Goal: Task Accomplishment & Management: Manage account settings

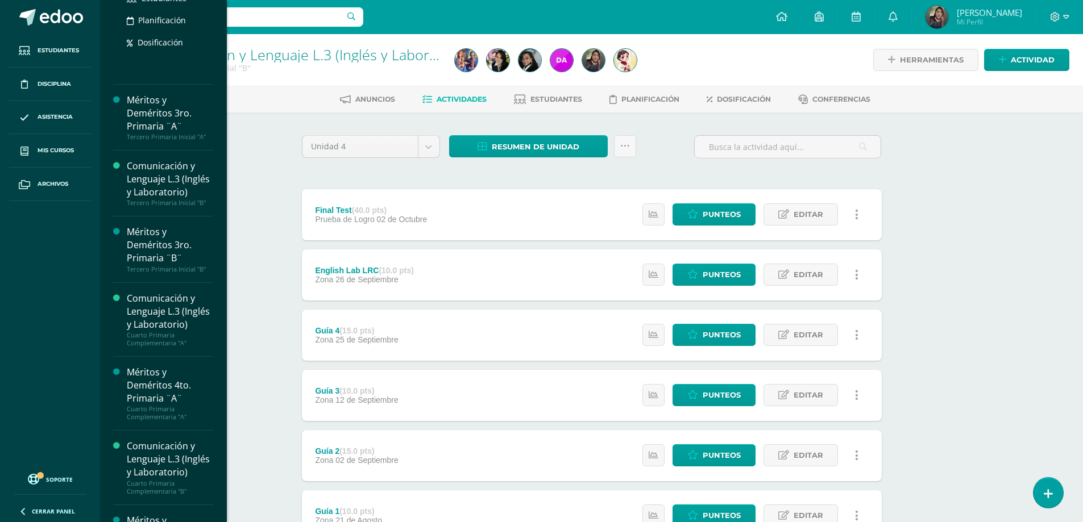
scroll to position [966, 0]
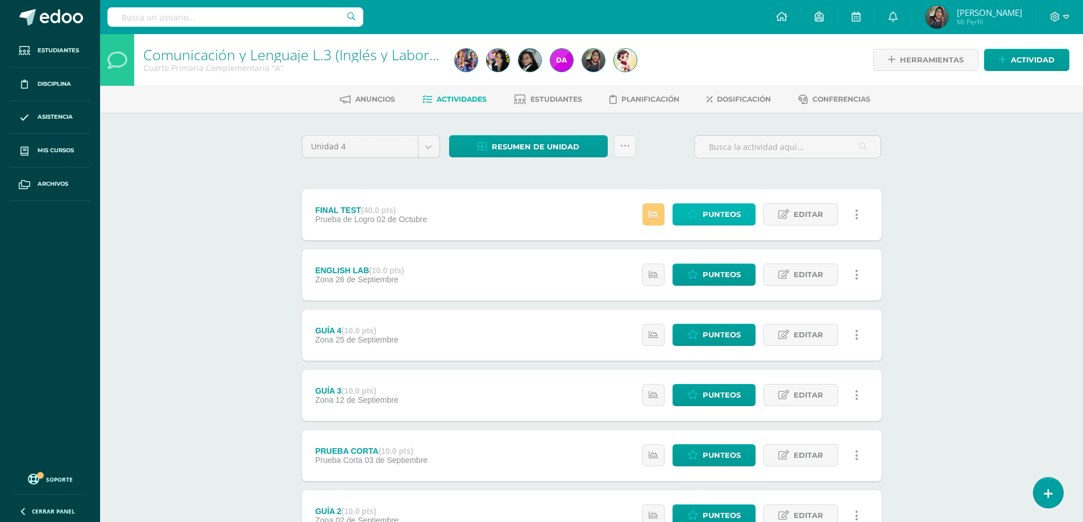
click at [696, 217] on icon at bounding box center [692, 215] width 11 height 10
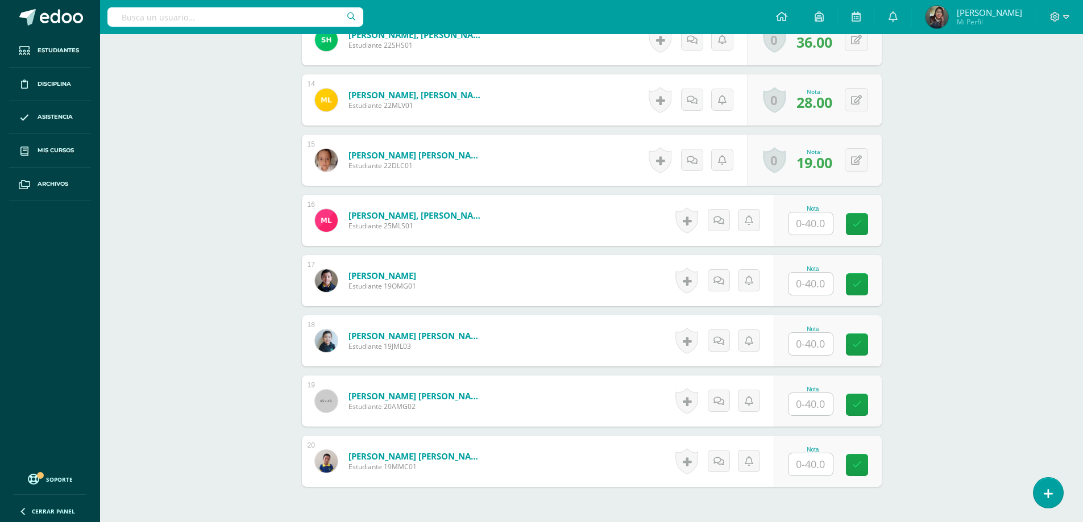
scroll to position [1195, 0]
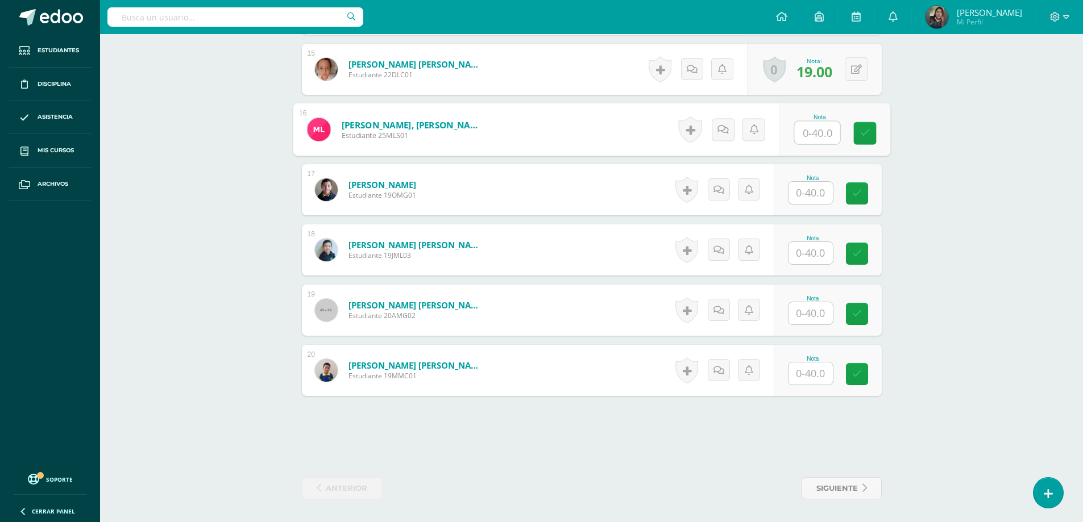
click at [805, 131] on input "text" at bounding box center [816, 133] width 45 height 23
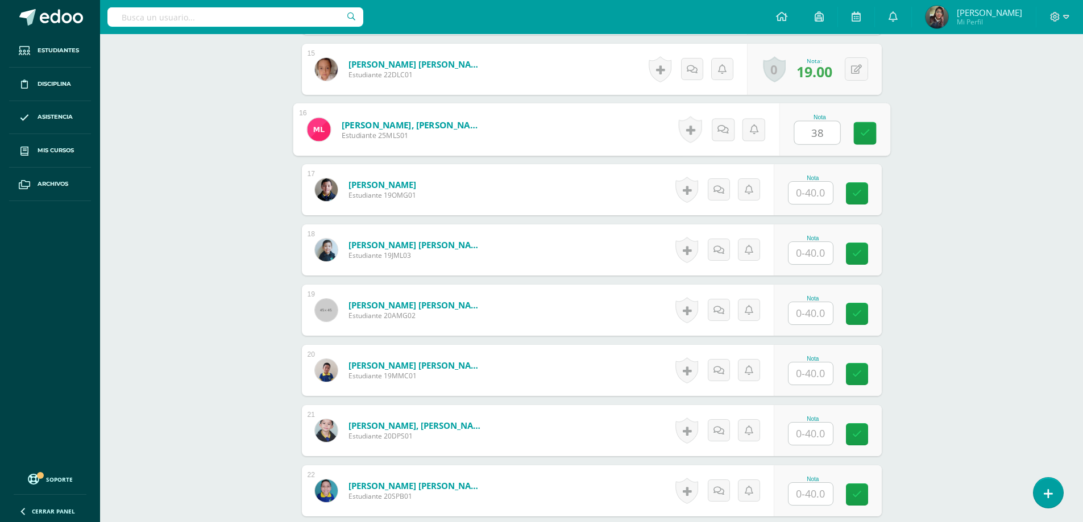
type input "38"
type input "39"
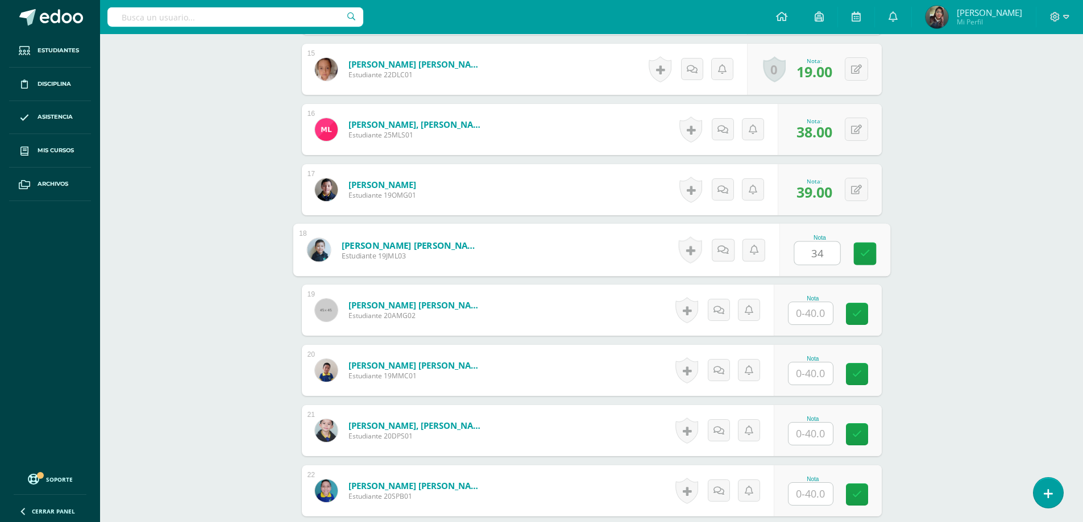
type input "34"
type input "35"
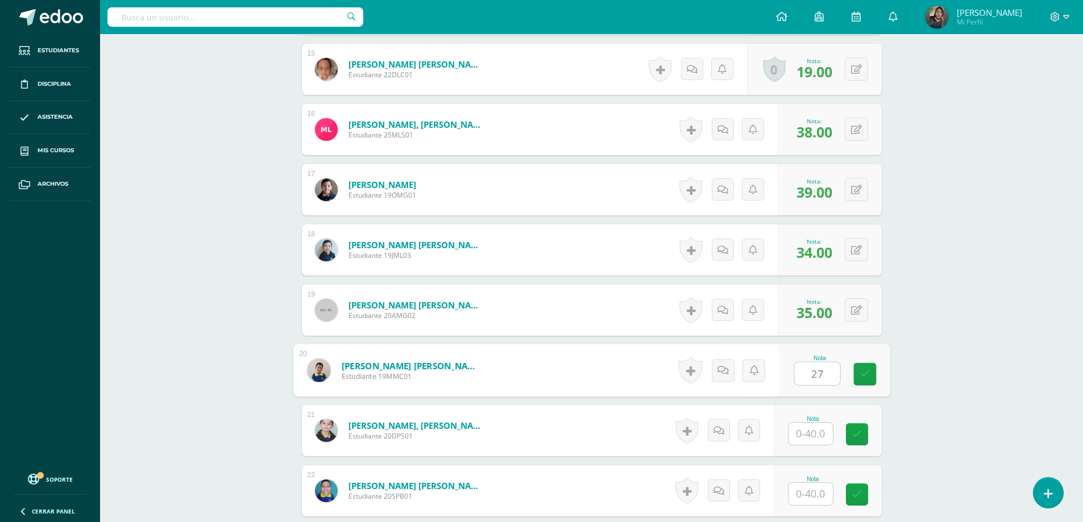
type input "27"
type input "36"
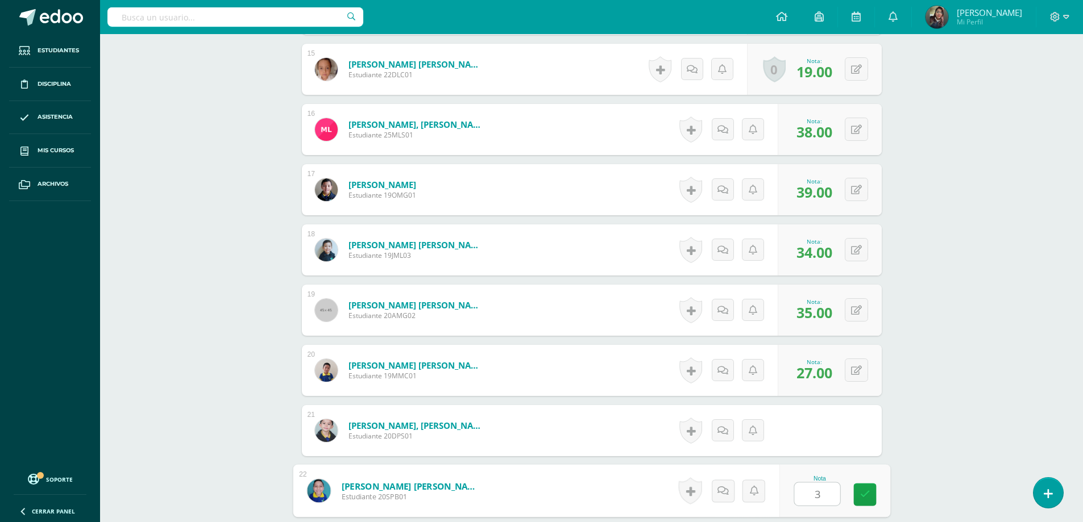
type input "36"
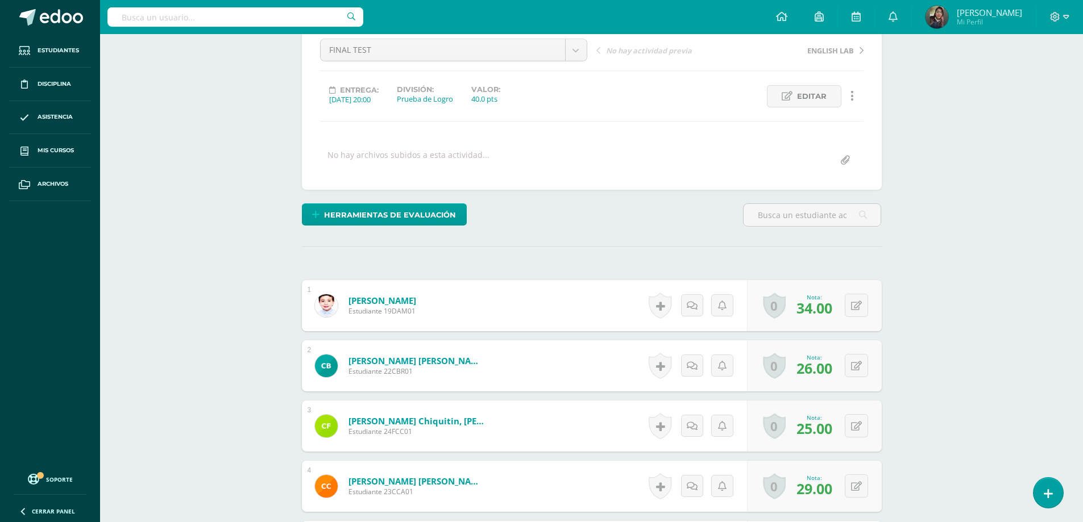
scroll to position [0, 0]
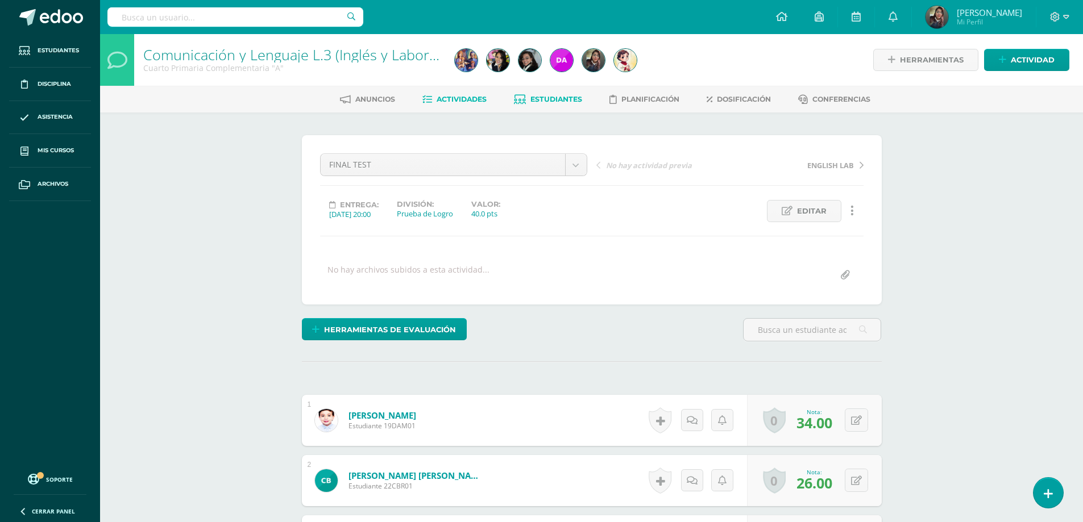
click at [549, 94] on link "Estudiantes" at bounding box center [548, 99] width 68 height 18
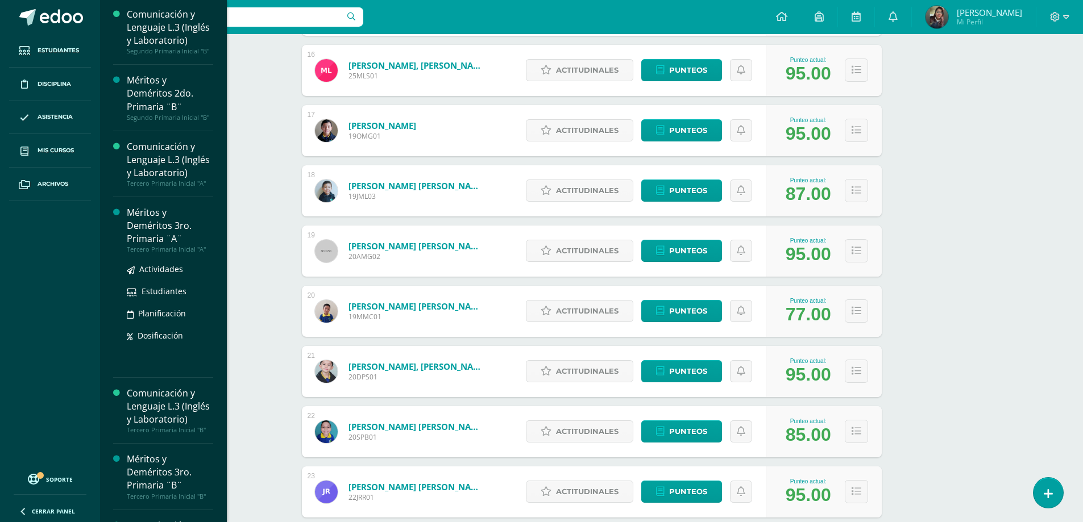
scroll to position [739, 0]
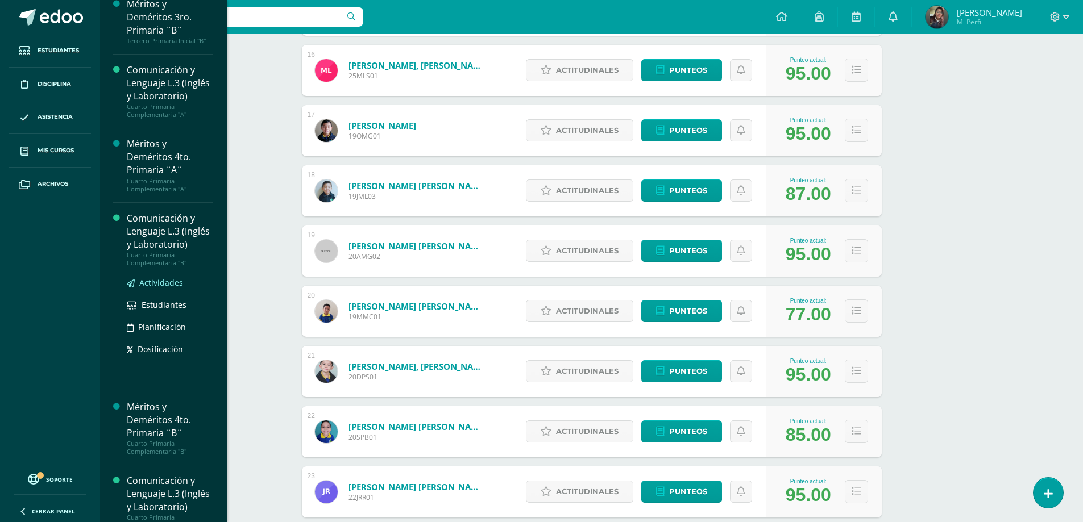
click at [148, 288] on span "Actividades" at bounding box center [161, 282] width 44 height 11
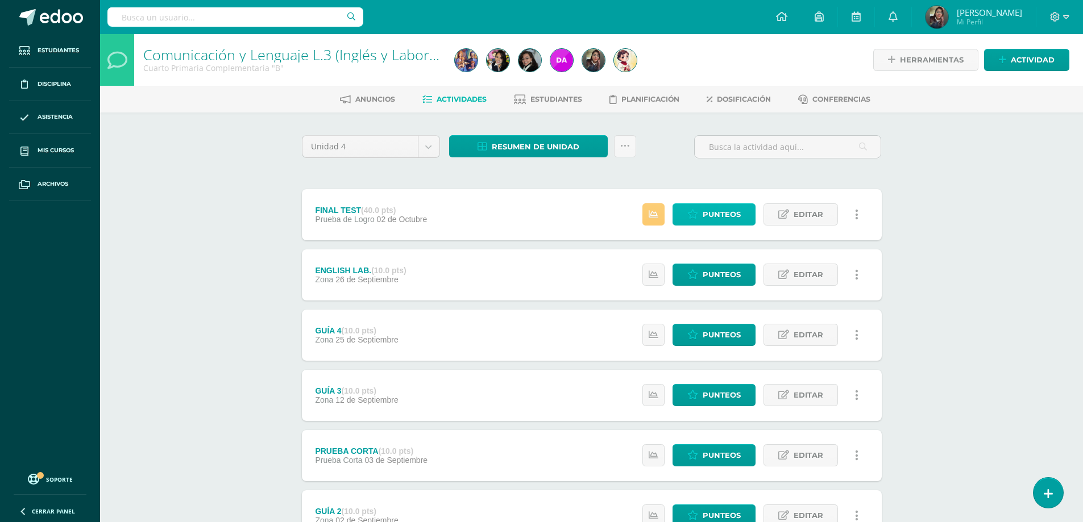
click at [690, 214] on icon at bounding box center [692, 215] width 11 height 10
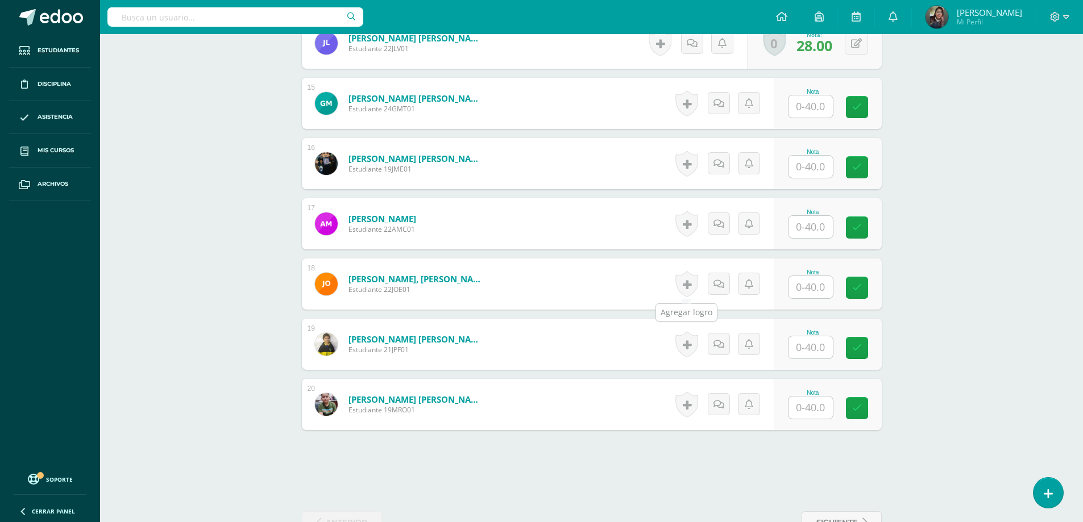
scroll to position [1195, 0]
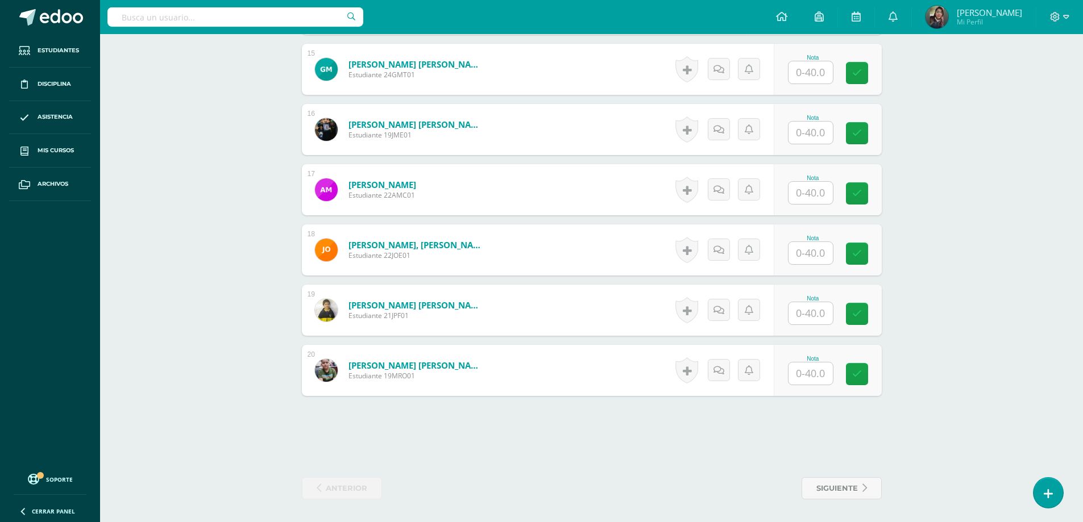
click at [818, 67] on input "text" at bounding box center [810, 72] width 44 height 22
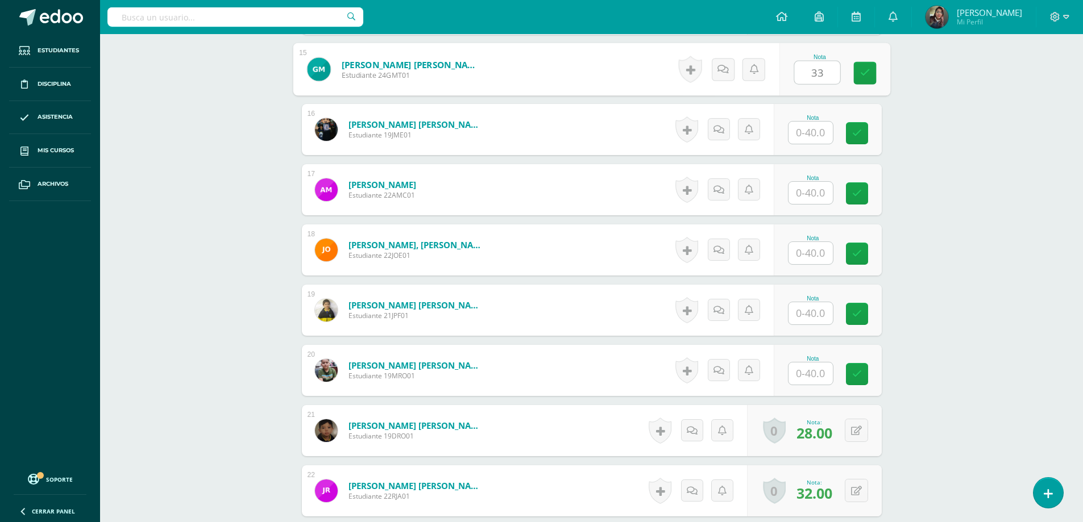
type input "33"
type input "27"
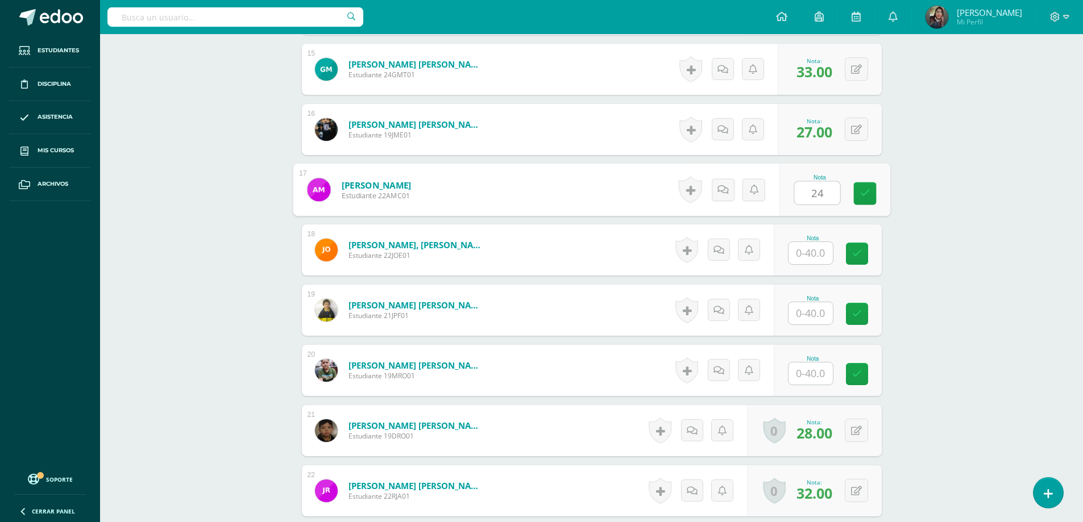
type input "24"
type input "39"
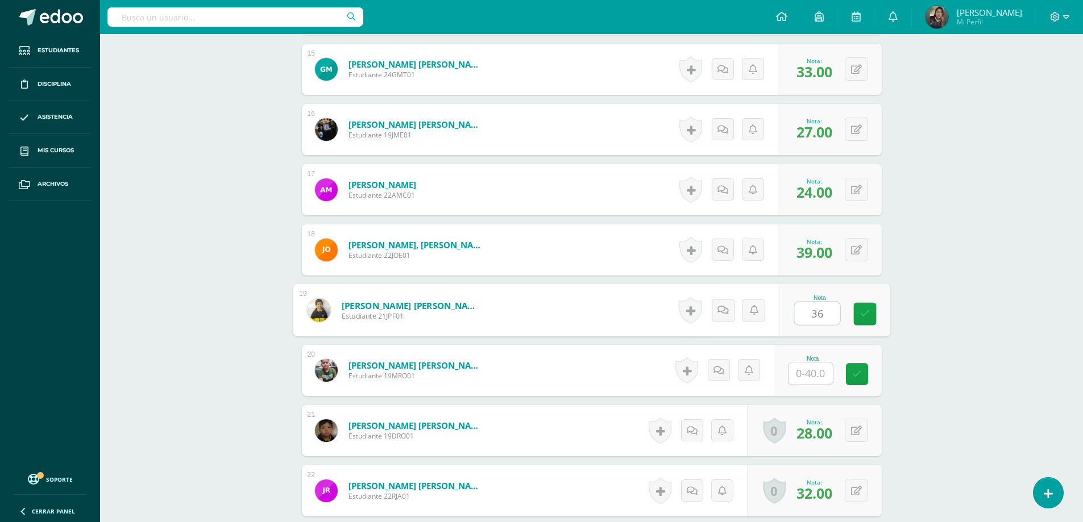
type input "36"
type input "35"
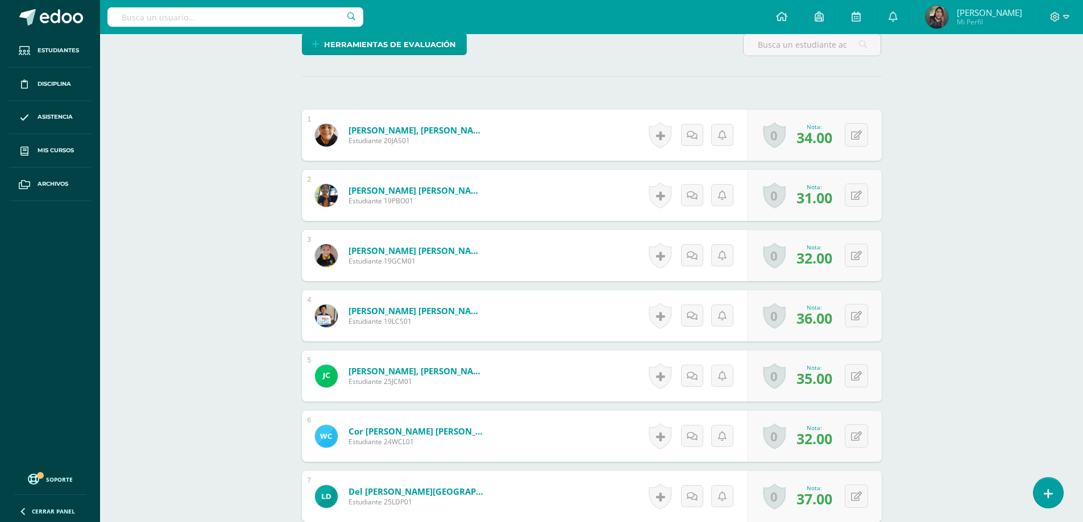
scroll to position [1, 0]
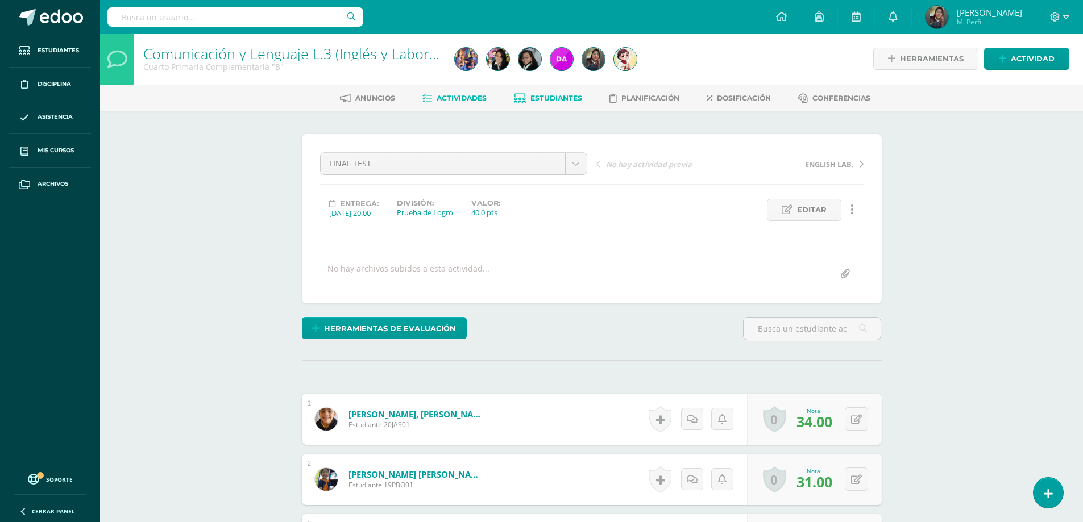
click at [566, 100] on span "Estudiantes" at bounding box center [556, 98] width 52 height 9
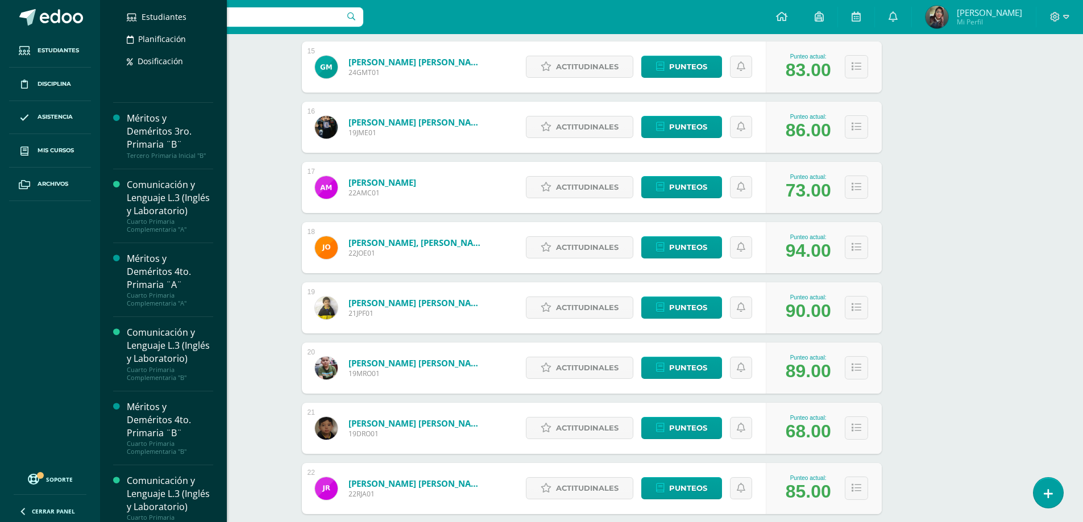
scroll to position [966, 0]
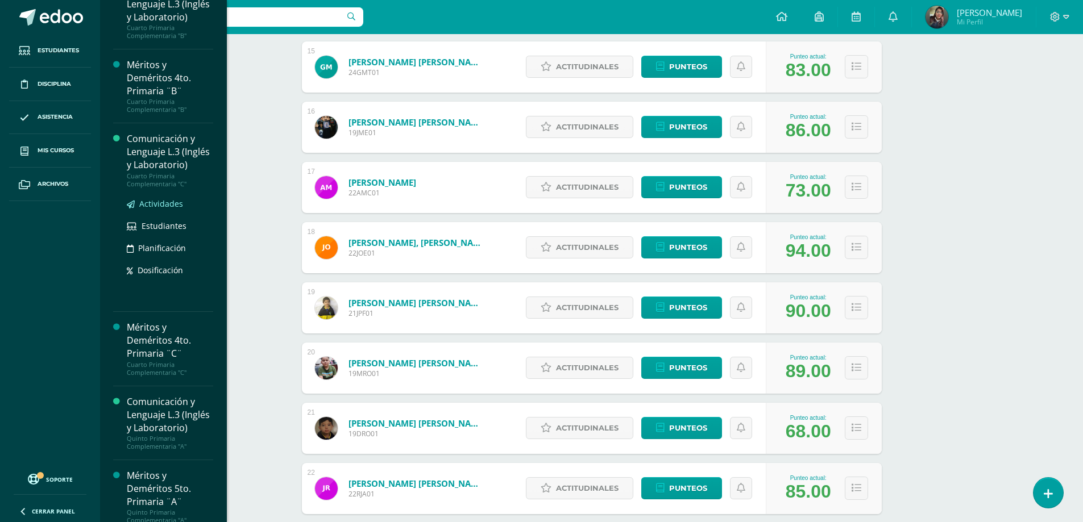
click at [167, 209] on span "Actividades" at bounding box center [161, 203] width 44 height 11
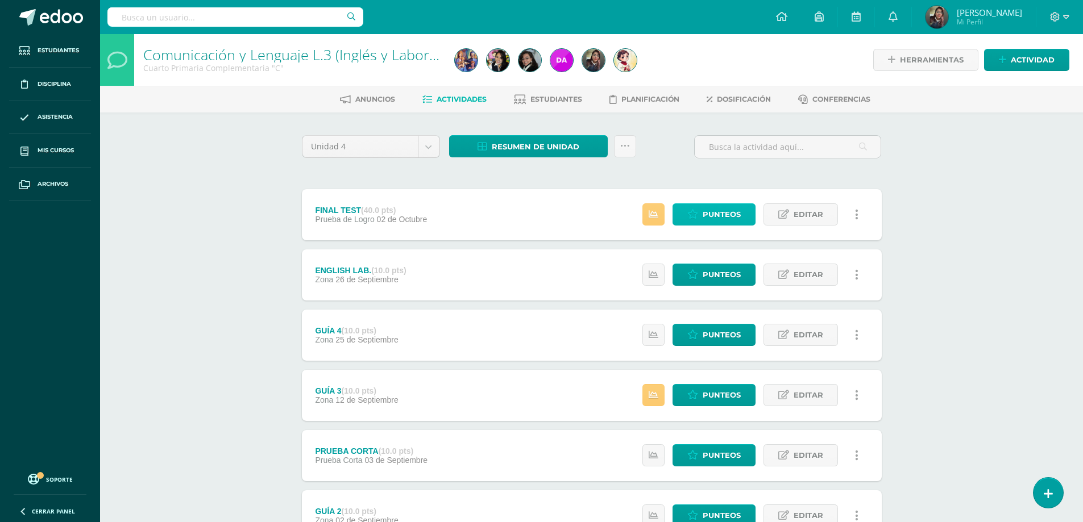
click at [718, 219] on span "Punteos" at bounding box center [722, 214] width 38 height 21
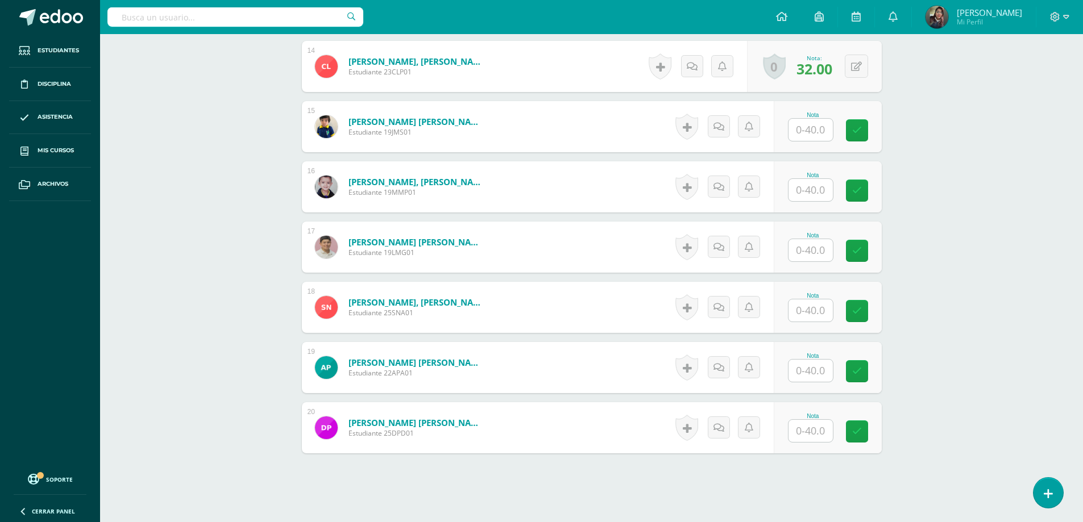
scroll to position [1195, 0]
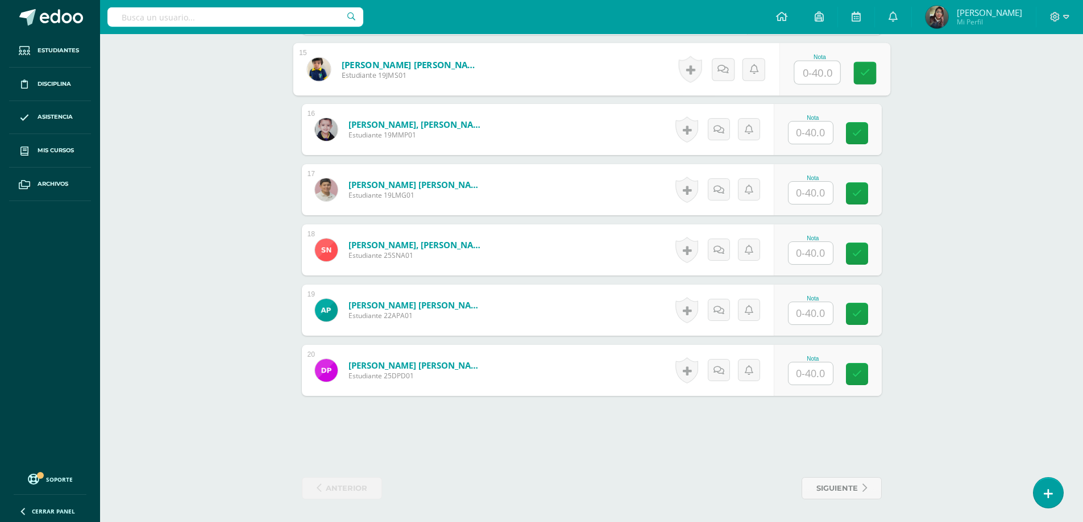
click at [805, 68] on input "text" at bounding box center [816, 72] width 45 height 23
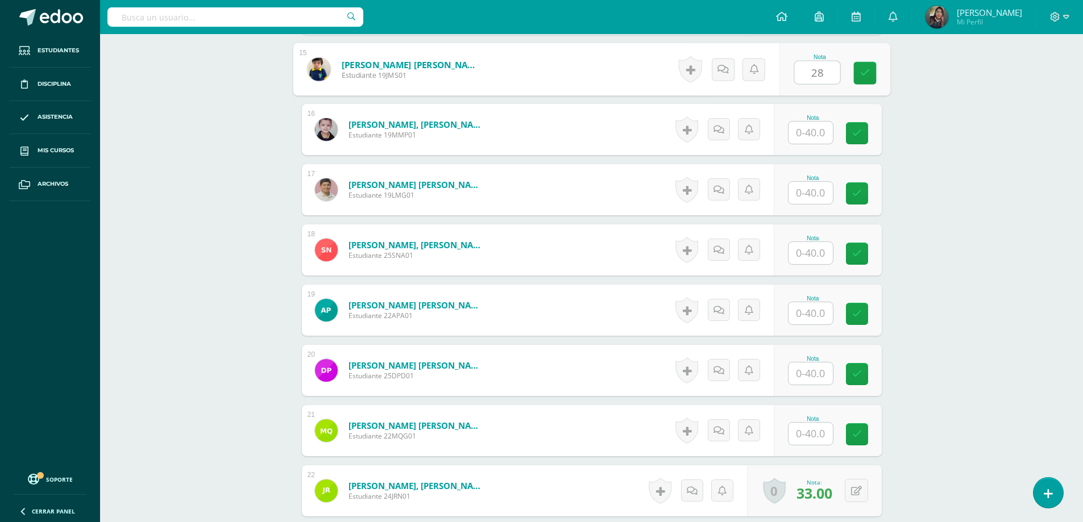
type input "28"
type input "32"
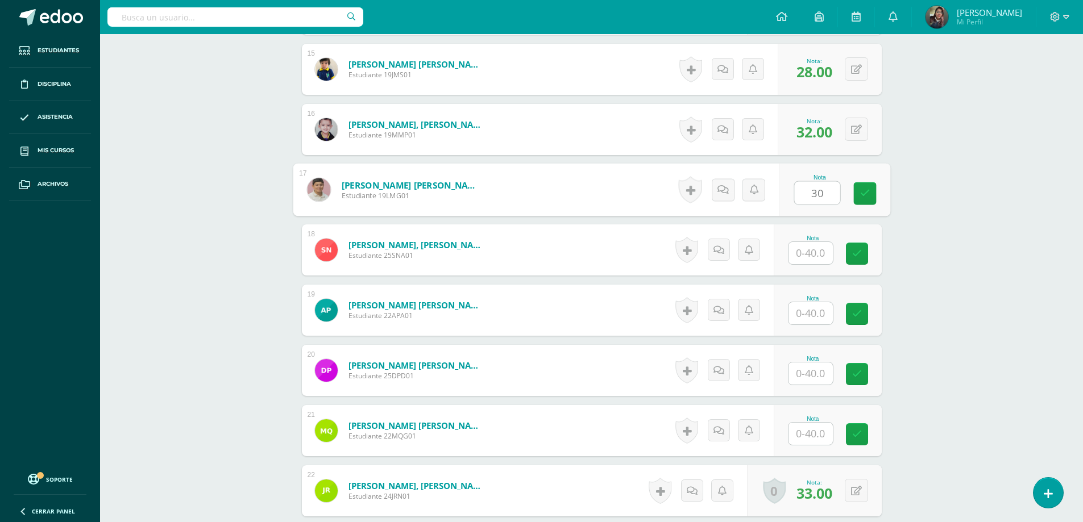
type input "30"
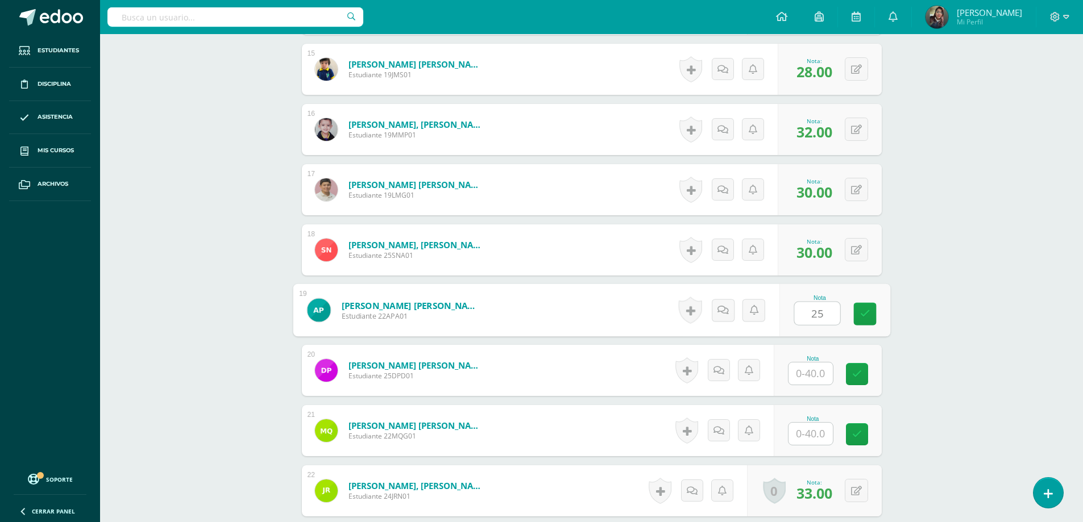
type input "25"
type input "29"
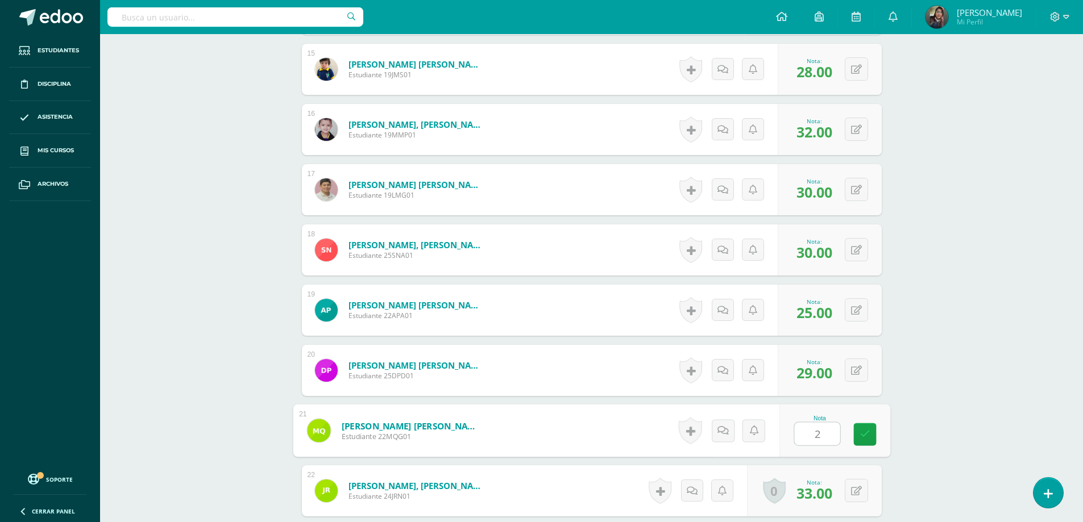
type input "27"
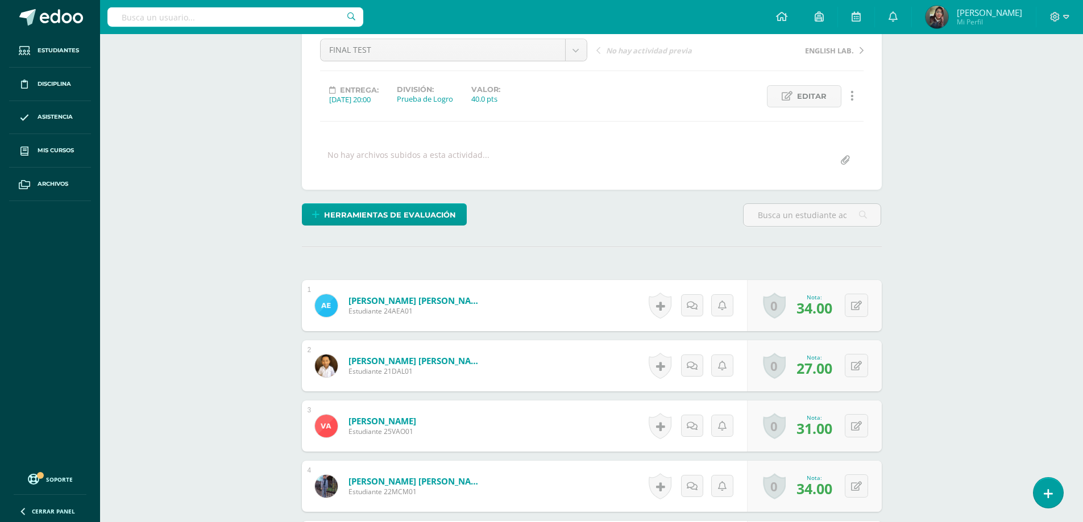
scroll to position [0, 0]
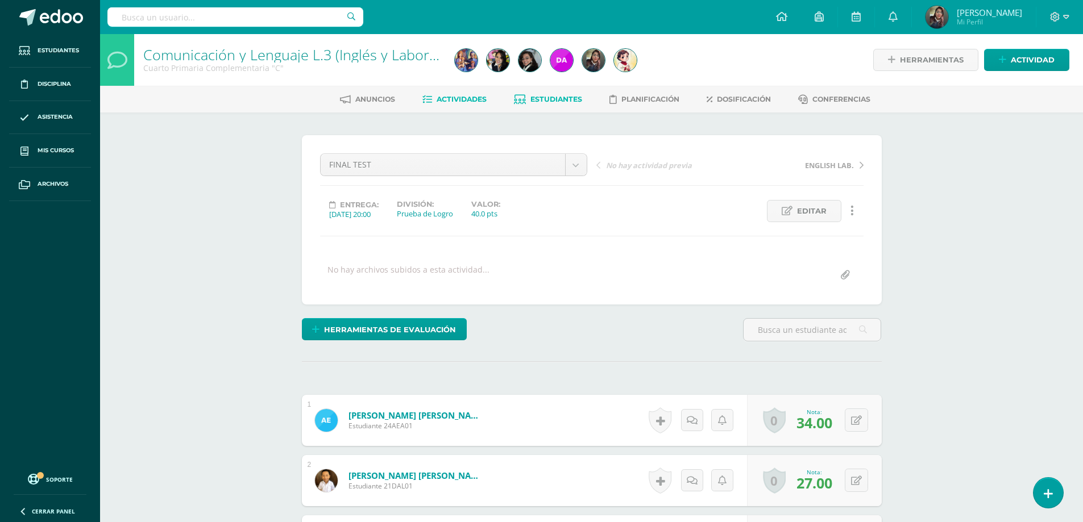
click at [567, 100] on span "Estudiantes" at bounding box center [556, 99] width 52 height 9
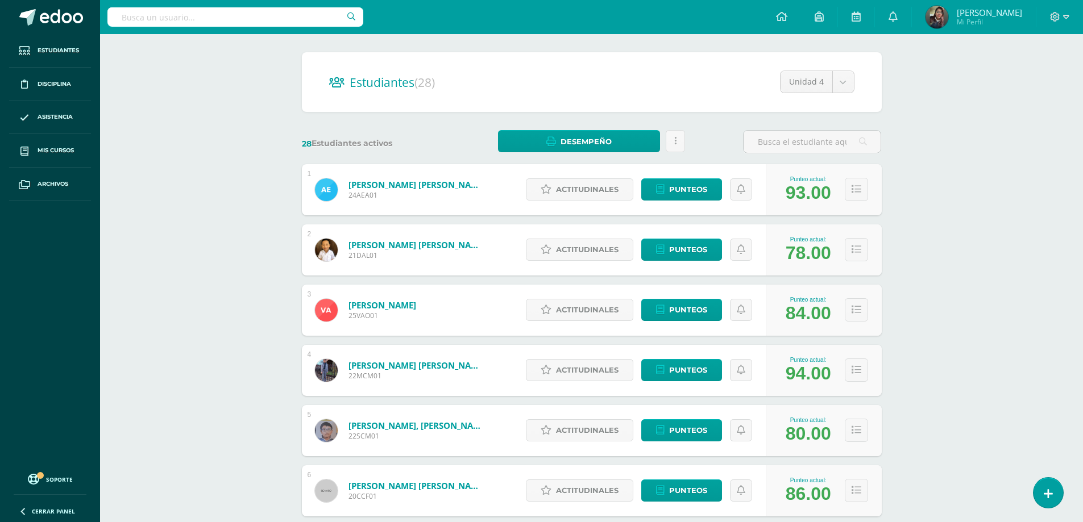
scroll to position [26, 0]
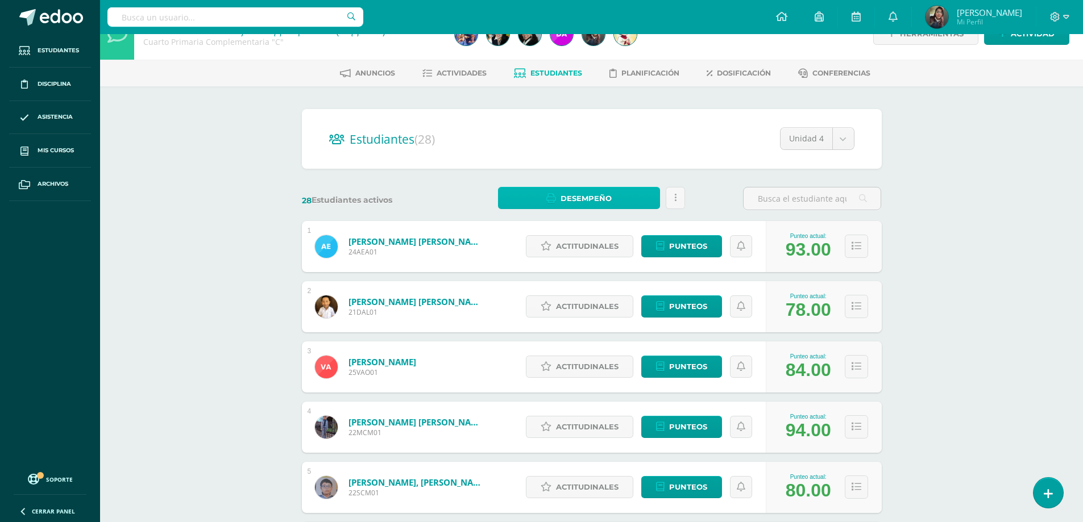
click at [576, 198] on span "Desempeño" at bounding box center [585, 198] width 51 height 21
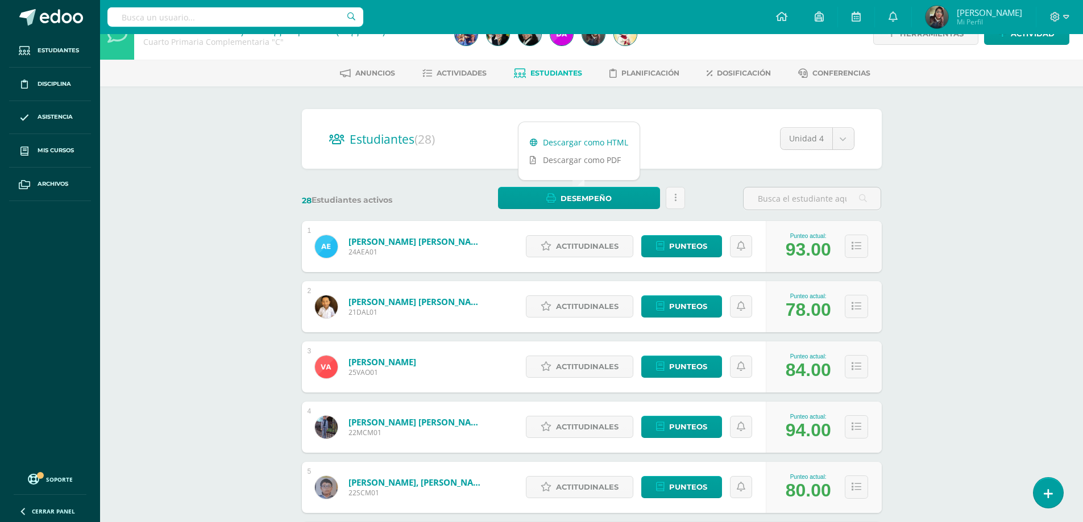
click at [580, 137] on link "Descargar como HTML" at bounding box center [578, 143] width 121 height 18
click at [472, 74] on span "Actividades" at bounding box center [462, 73] width 50 height 9
